Goal: Check status: Check status

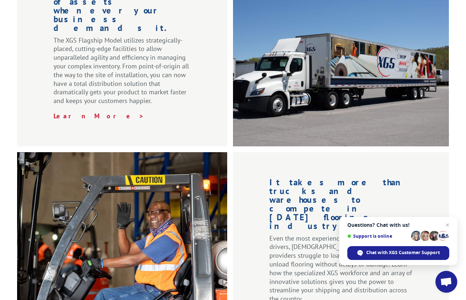
scroll to position [798, 0]
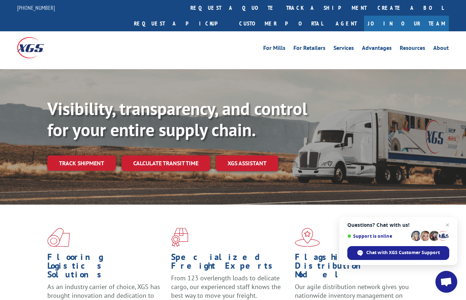
click at [76, 155] on link "Track shipment" at bounding box center [81, 162] width 68 height 15
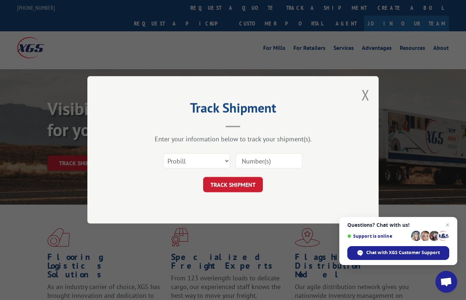
click at [264, 165] on input at bounding box center [268, 161] width 67 height 15
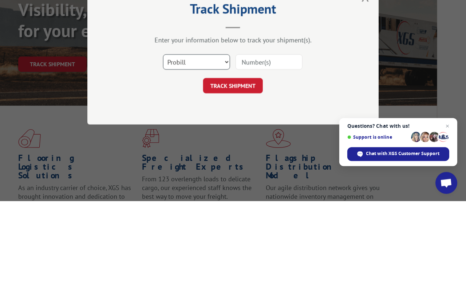
click at [220, 154] on select "Select category... Probill BOL PO" at bounding box center [196, 161] width 67 height 15
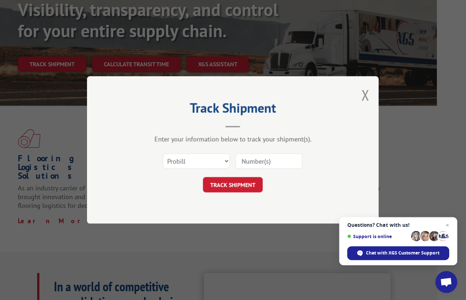
click at [268, 160] on input at bounding box center [268, 161] width 67 height 15
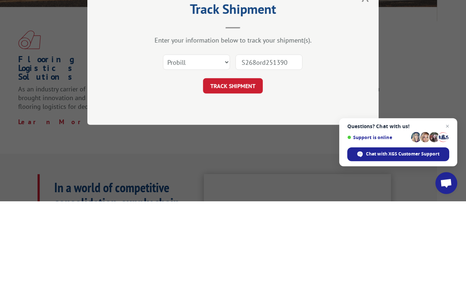
type input "S268ord2513902"
click at [237, 177] on button "TRACK SHIPMENT" at bounding box center [233, 184] width 60 height 15
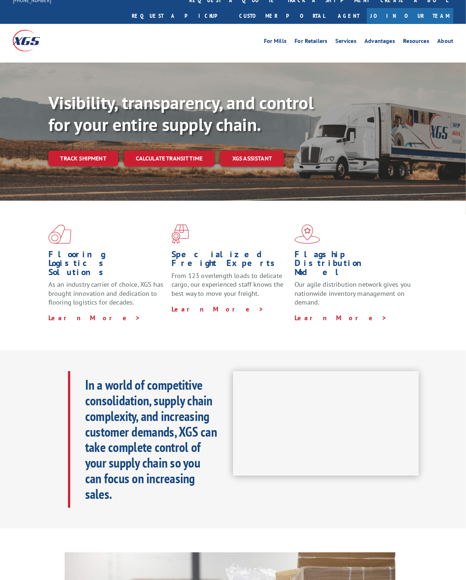
scroll to position [9, 0]
